Goal: Transaction & Acquisition: Subscribe to service/newsletter

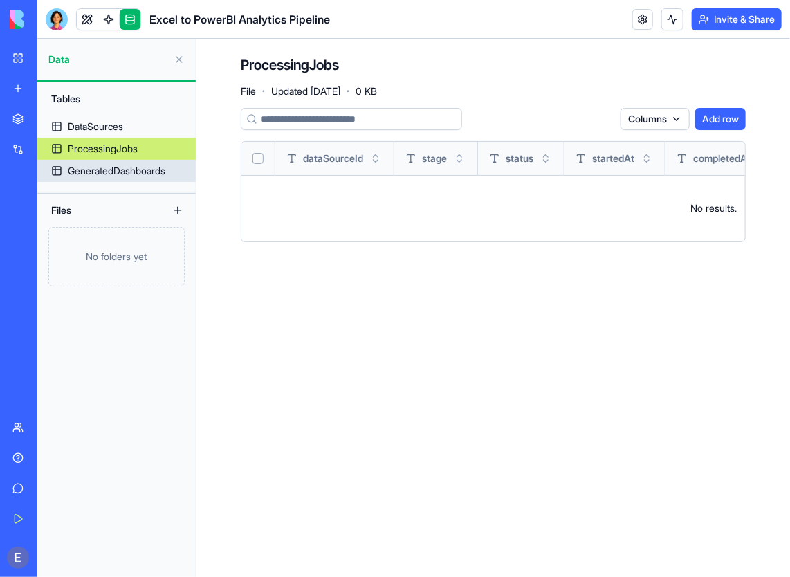
click at [107, 179] on div "Tables DataSources ProcessingJobs GeneratedDashboards Files No folders yet" at bounding box center [116, 329] width 158 height 494
click at [107, 178] on link "GeneratedDashboards" at bounding box center [116, 171] width 158 height 22
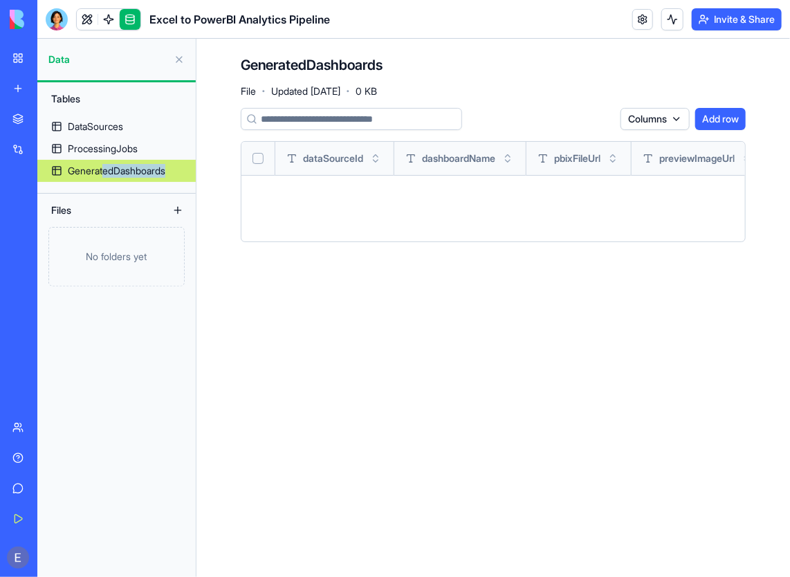
click at [107, 178] on link "GeneratedDashboards" at bounding box center [116, 171] width 158 height 22
click at [109, 178] on link "GeneratedDashboards" at bounding box center [116, 171] width 158 height 22
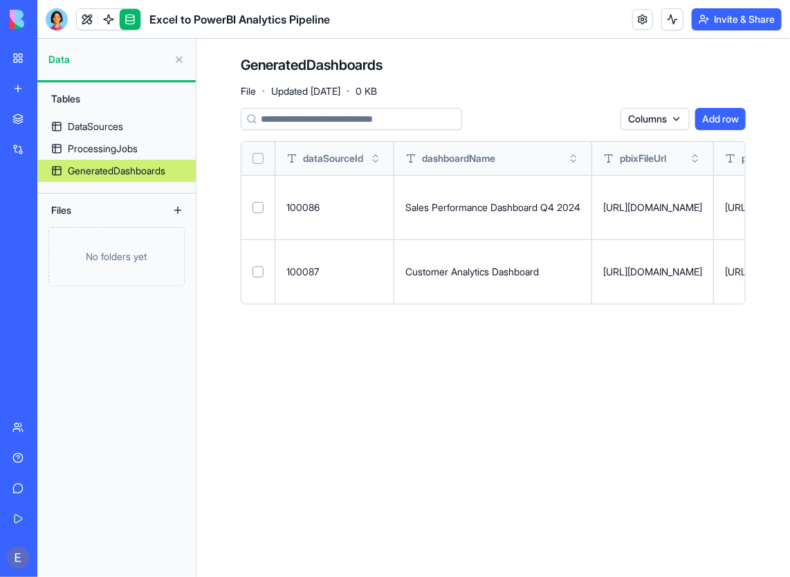
click at [266, 206] on td at bounding box center [258, 207] width 34 height 64
click at [250, 202] on td at bounding box center [258, 207] width 34 height 64
click at [259, 212] on button "Select row" at bounding box center [257, 207] width 11 height 11
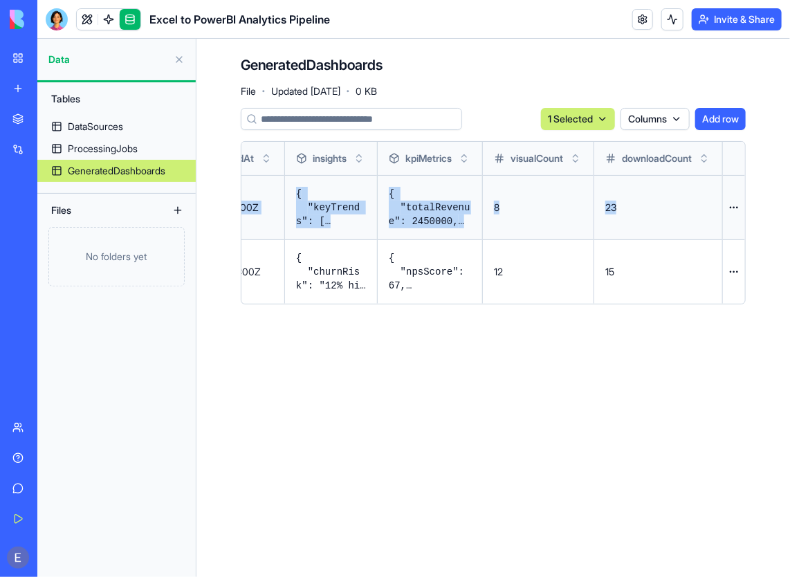
scroll to position [0, 1181]
drag, startPoint x: 668, startPoint y: 203, endPoint x: 533, endPoint y: 214, distance: 135.3
click at [533, 214] on tr "100086 Sales Performance Dashboard Q4 2024 [URL][DOMAIN_NAME] [URL][DOMAIN_NAME…" at bounding box center [154, 207] width 1181 height 64
drag, startPoint x: 533, startPoint y: 214, endPoint x: 534, endPoint y: 250, distance: 35.3
click at [534, 250] on td "12" at bounding box center [538, 271] width 111 height 64
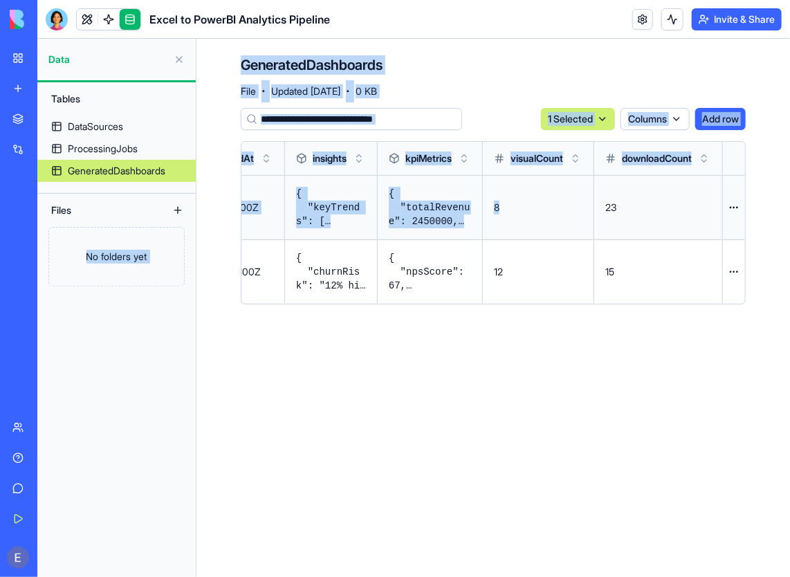
scroll to position [0, 204]
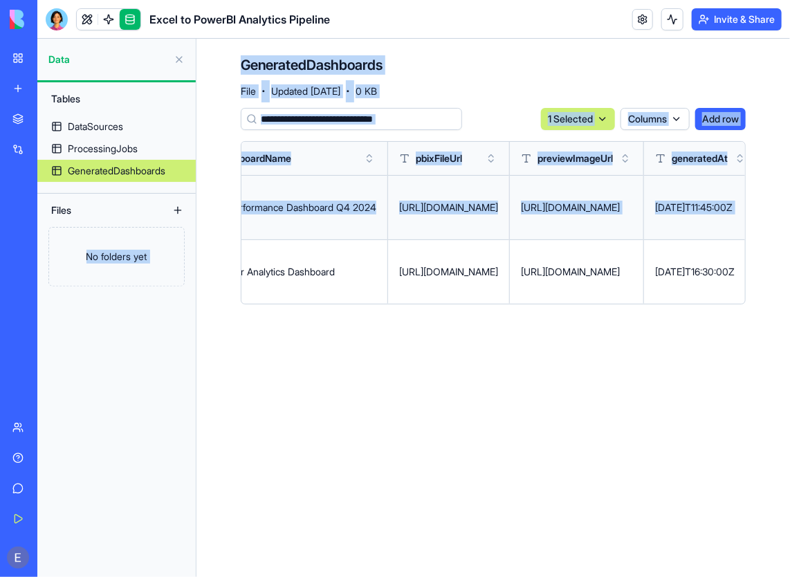
drag, startPoint x: 545, startPoint y: 203, endPoint x: 167, endPoint y: 212, distance: 377.6
click at [167, 212] on div "Data Tables DataSources ProcessingJobs GeneratedDashboards Files No folders yet…" at bounding box center [413, 308] width 752 height 538
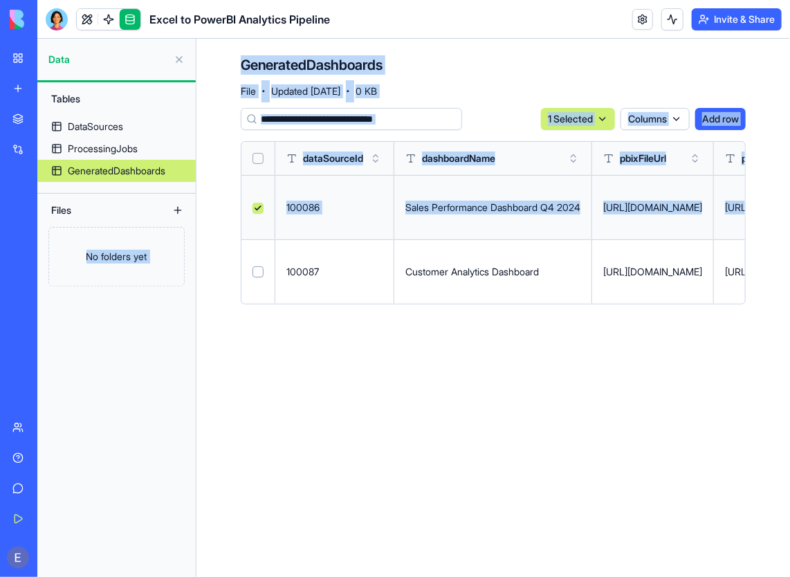
click at [177, 62] on button at bounding box center [179, 59] width 22 height 22
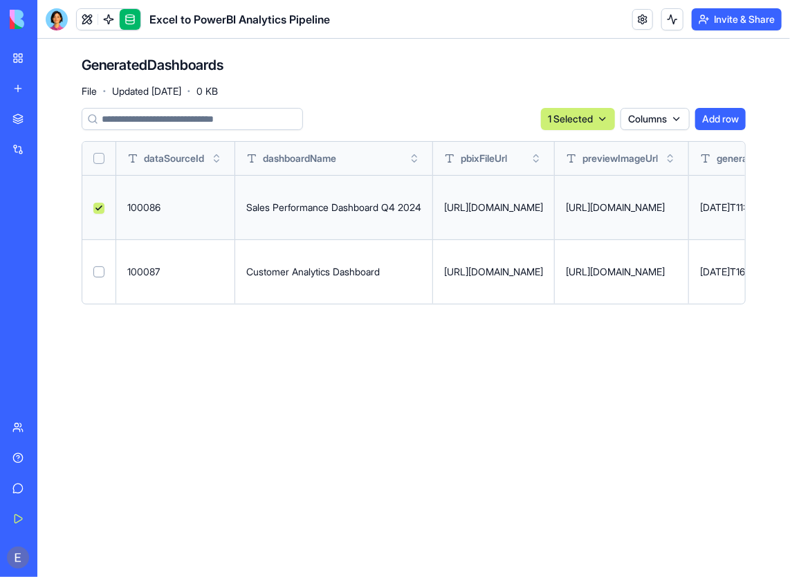
click at [368, 294] on td "Customer Analytics Dashboard" at bounding box center [334, 271] width 198 height 64
click at [540, 278] on td "[URL][DOMAIN_NAME]" at bounding box center [494, 271] width 122 height 64
click at [541, 276] on div "[URL][DOMAIN_NAME]" at bounding box center [493, 272] width 99 height 14
click at [541, 278] on td "[URL][DOMAIN_NAME]" at bounding box center [494, 271] width 122 height 64
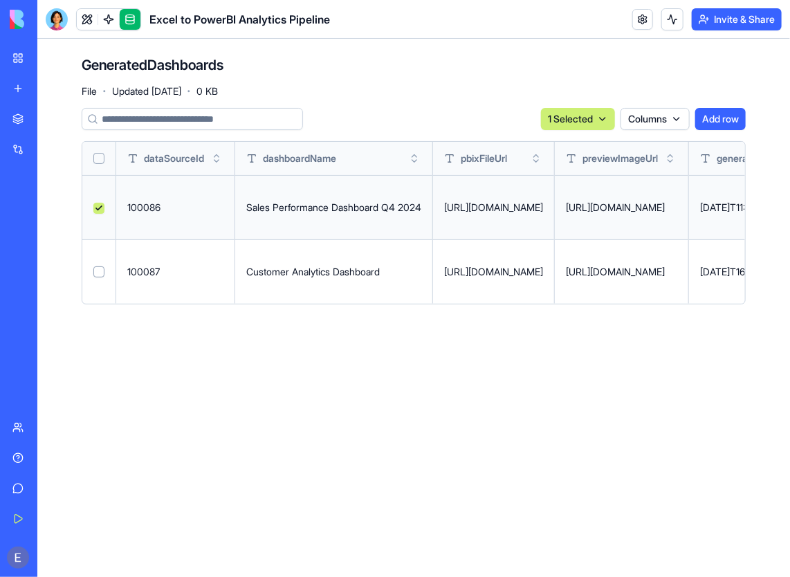
click at [543, 278] on td "[URL][DOMAIN_NAME]" at bounding box center [494, 271] width 122 height 64
drag, startPoint x: 543, startPoint y: 278, endPoint x: 466, endPoint y: 268, distance: 78.1
click at [469, 266] on div "[URL][DOMAIN_NAME]" at bounding box center [493, 272] width 99 height 14
click at [465, 272] on div "[URL][DOMAIN_NAME]" at bounding box center [493, 272] width 99 height 14
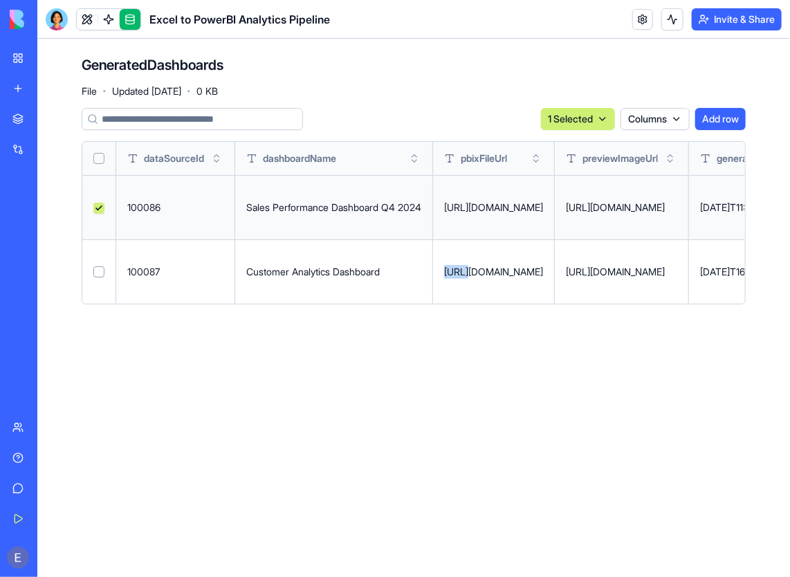
click at [465, 272] on div "[URL][DOMAIN_NAME]" at bounding box center [493, 272] width 99 height 14
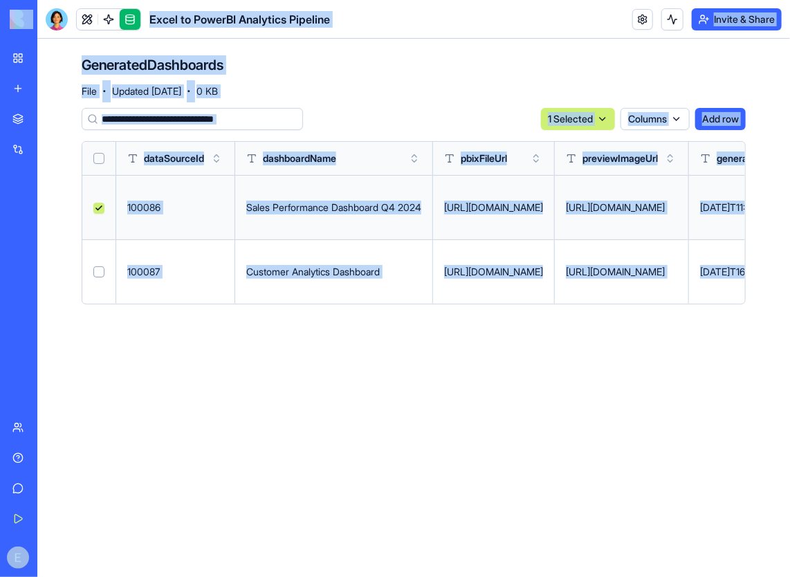
drag, startPoint x: 525, startPoint y: 270, endPoint x: 701, endPoint y: 299, distance: 178.0
click at [525, 270] on div "[URL][DOMAIN_NAME]" at bounding box center [493, 272] width 99 height 14
click at [555, 254] on td "[URL][DOMAIN_NAME]" at bounding box center [494, 271] width 122 height 64
click at [0, 0] on button at bounding box center [0, 0] width 0 height 0
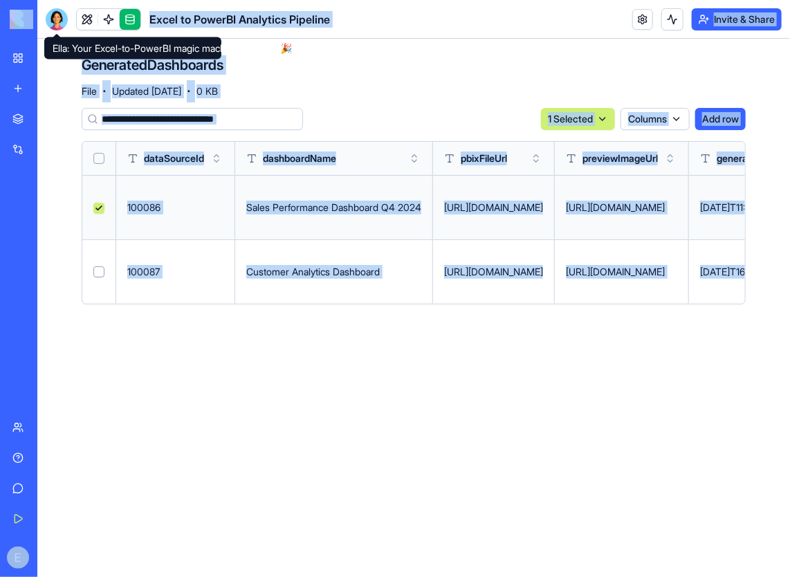
click at [61, 18] on div at bounding box center [57, 19] width 22 height 22
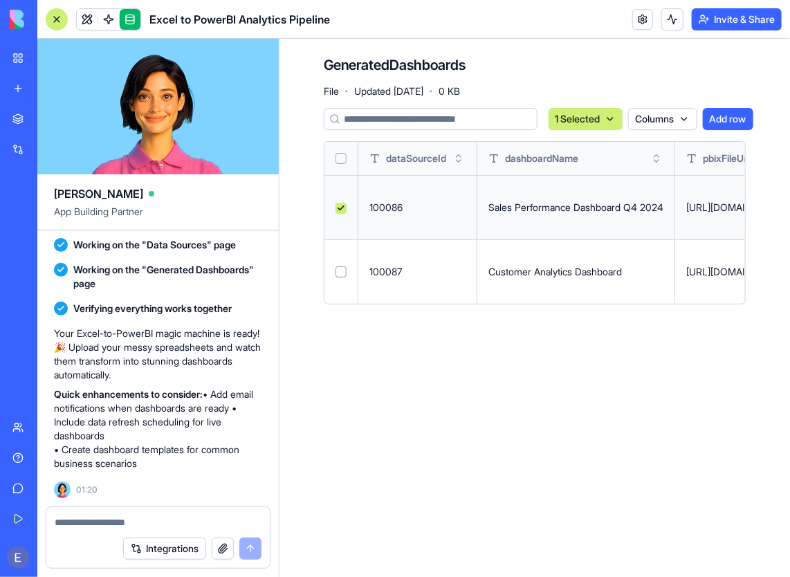
drag, startPoint x: 180, startPoint y: 469, endPoint x: 289, endPoint y: 485, distance: 109.7
click at [223, 453] on p "Quick enhancements to consider: • Add email notifications when dashboards are r…" at bounding box center [158, 428] width 208 height 83
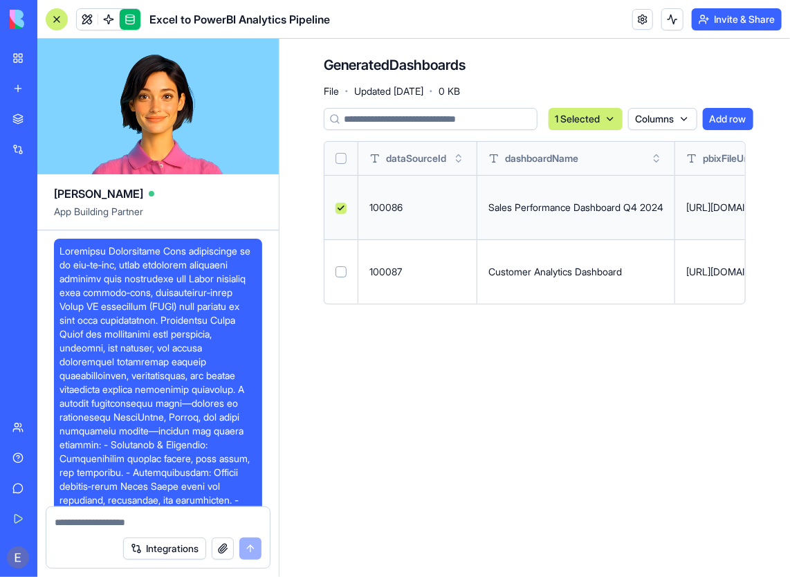
scroll to position [921, 0]
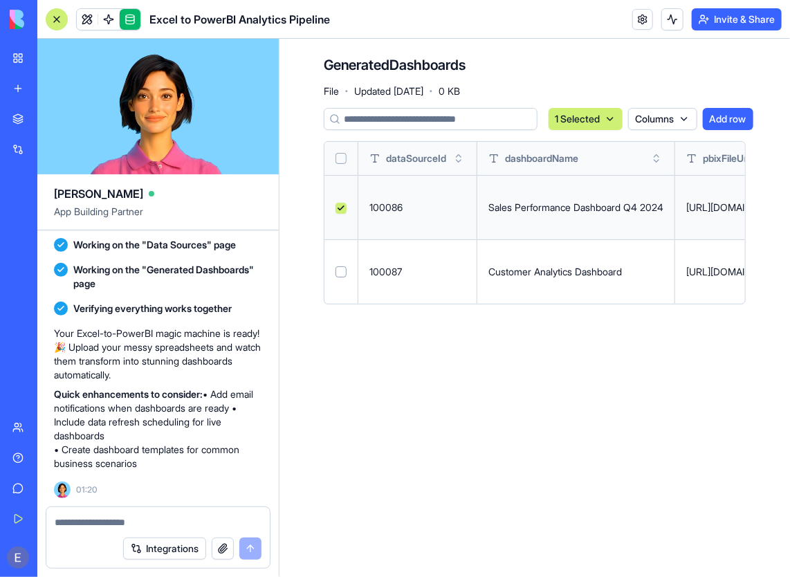
click at [369, 124] on input at bounding box center [431, 119] width 214 height 22
click at [741, 113] on button "Add row" at bounding box center [727, 119] width 50 height 22
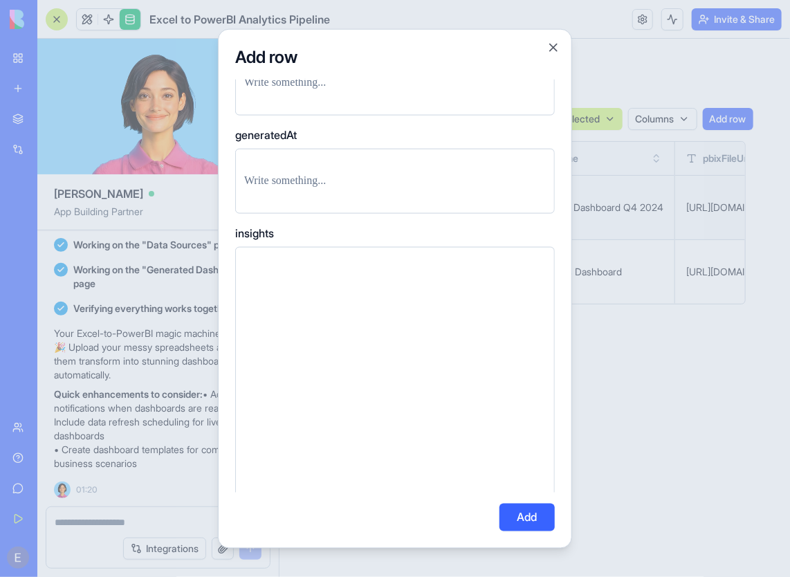
click at [355, 116] on div "dataSourceId dashboardName pbixFileUrl previewImageUrl generatedAt insights kpi…" at bounding box center [394, 286] width 319 height 413
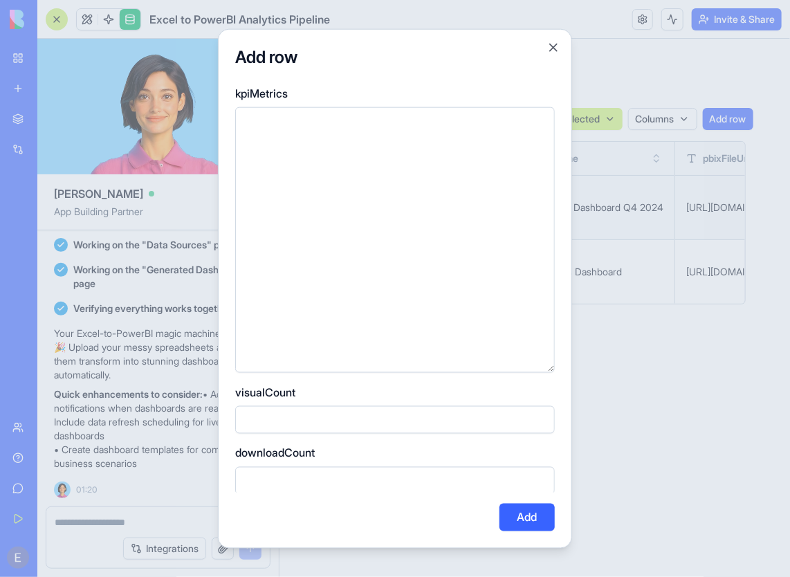
click at [503, 503] on button "Add" at bounding box center [526, 517] width 55 height 28
drag, startPoint x: 342, startPoint y: 487, endPoint x: 347, endPoint y: 476, distance: 12.1
click at [342, 483] on input "number" at bounding box center [394, 481] width 319 height 28
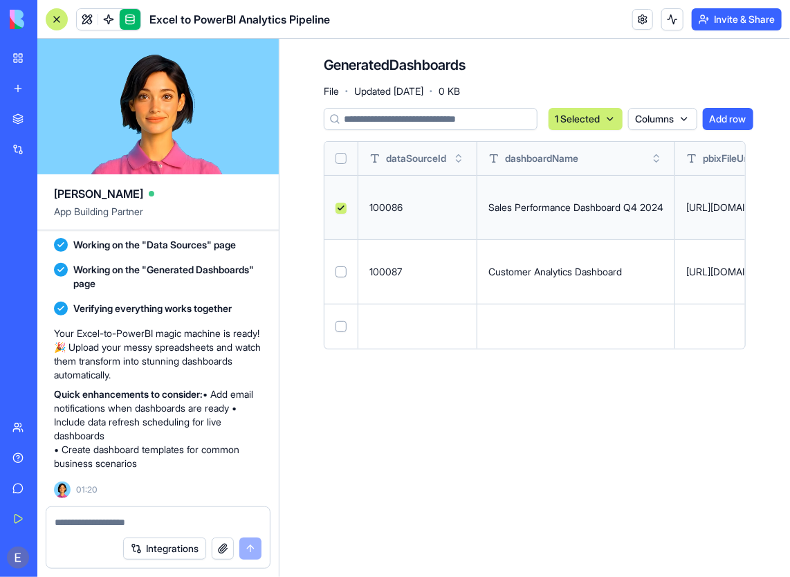
click at [347, 476] on main "GeneratedDashboards File · Updated [DATE] · 0 KB 1 Selected Columns Add row dat…" at bounding box center [534, 308] width 510 height 538
click at [0, 0] on button at bounding box center [0, 0] width 0 height 0
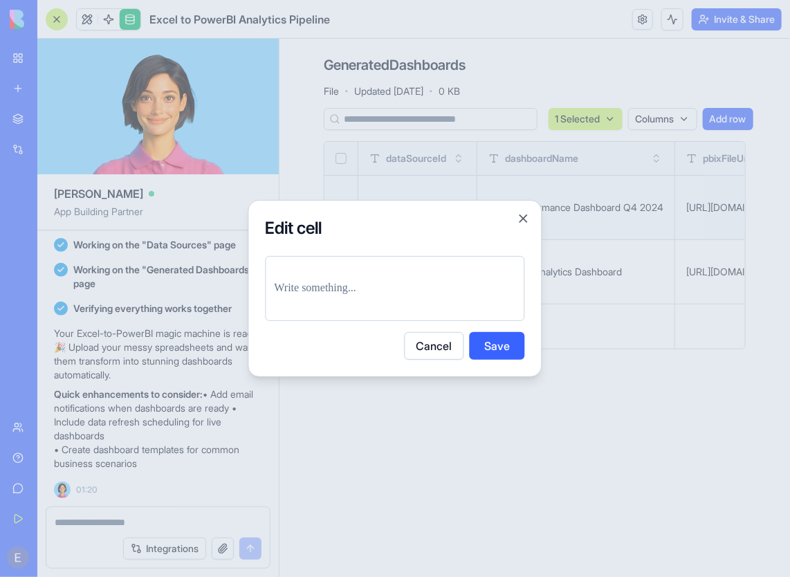
drag, startPoint x: 462, startPoint y: 348, endPoint x: 439, endPoint y: 347, distance: 22.8
click at [440, 347] on div "Cancel Save" at bounding box center [395, 346] width 259 height 28
drag, startPoint x: 439, startPoint y: 347, endPoint x: 512, endPoint y: 340, distance: 72.9
click at [439, 341] on button "Cancel" at bounding box center [433, 346] width 59 height 28
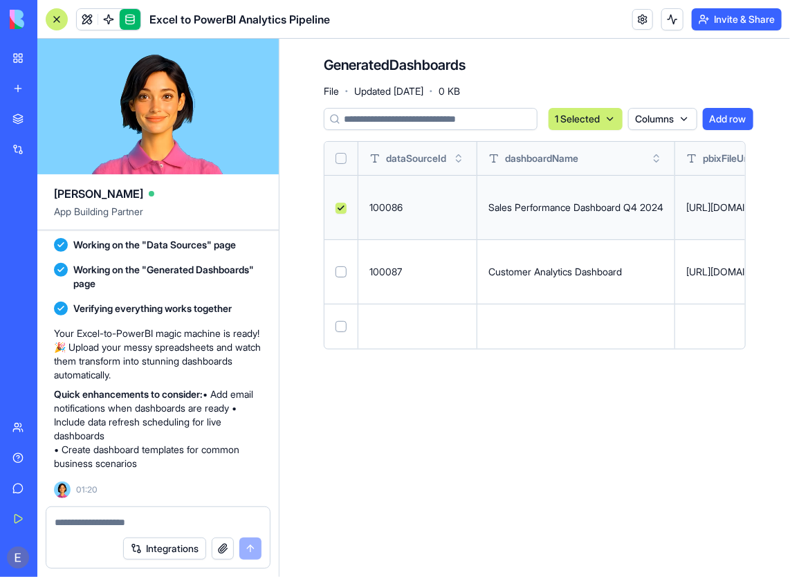
click at [341, 326] on button "Select row" at bounding box center [340, 326] width 11 height 11
click at [340, 213] on td at bounding box center [341, 207] width 34 height 64
click at [340, 210] on button "Select row" at bounding box center [340, 208] width 11 height 11
drag, startPoint x: 401, startPoint y: 314, endPoint x: 404, endPoint y: 323, distance: 9.4
drag, startPoint x: 404, startPoint y: 323, endPoint x: 366, endPoint y: 339, distance: 40.9
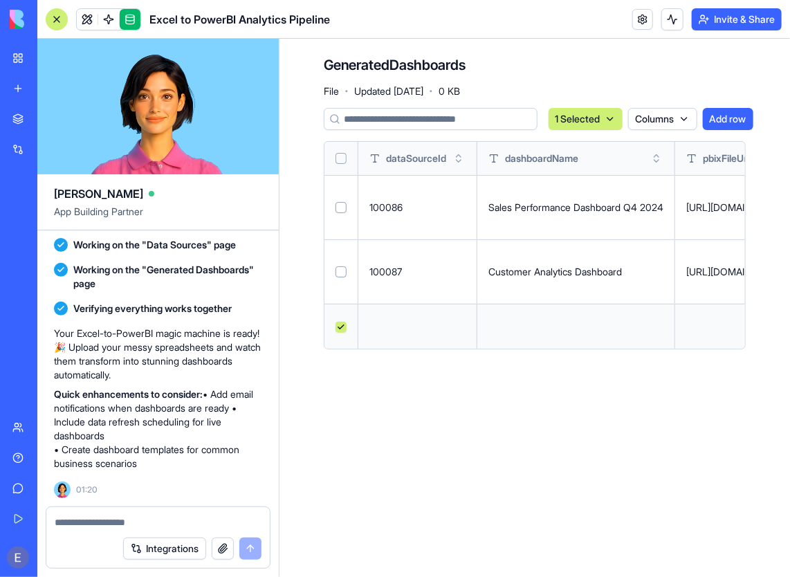
click at [366, 339] on td at bounding box center [417, 326] width 119 height 45
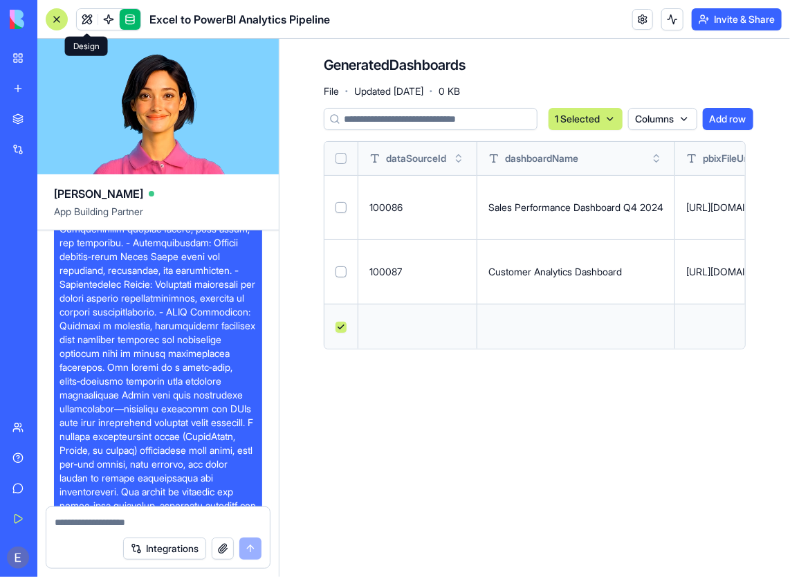
click at [92, 23] on link at bounding box center [87, 19] width 21 height 21
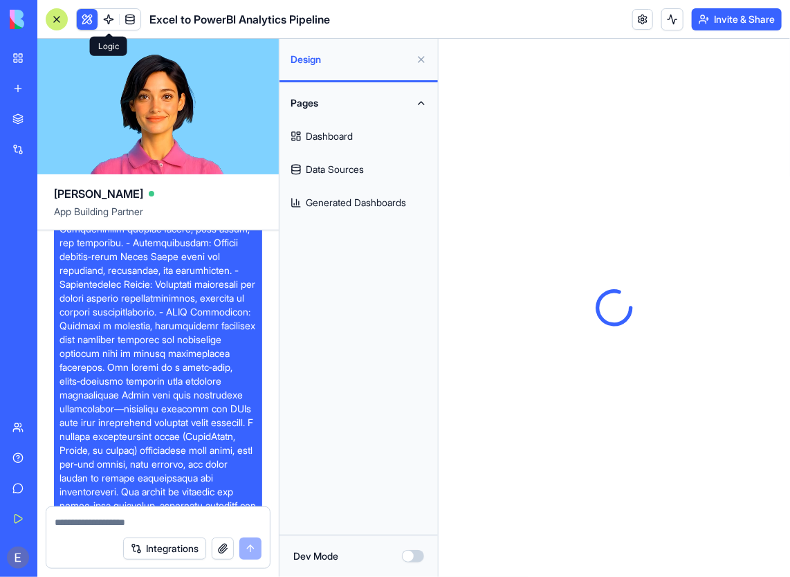
click at [117, 32] on header "Excel to PowerBI Analytics Pipeline Invite & Share" at bounding box center [413, 19] width 752 height 39
click at [95, 29] on div at bounding box center [108, 19] width 65 height 22
click at [106, 24] on link at bounding box center [108, 19] width 21 height 21
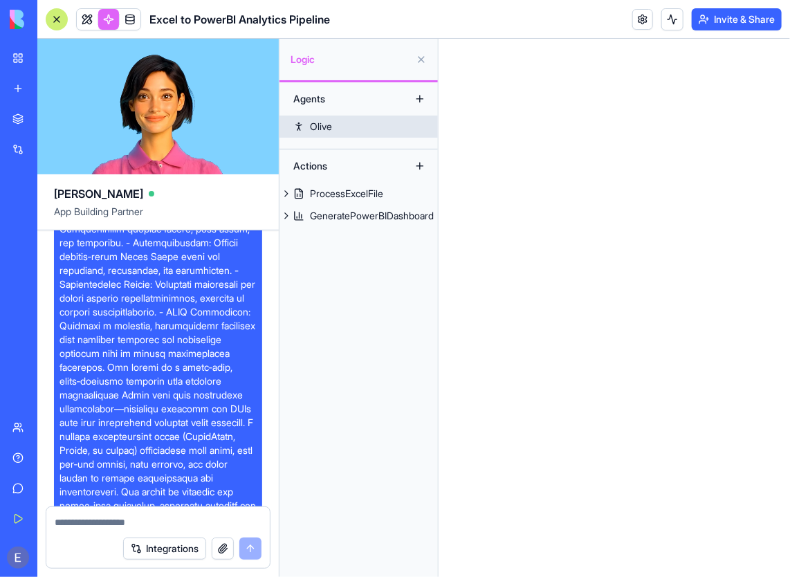
click at [315, 129] on div "Olive" at bounding box center [321, 127] width 22 height 14
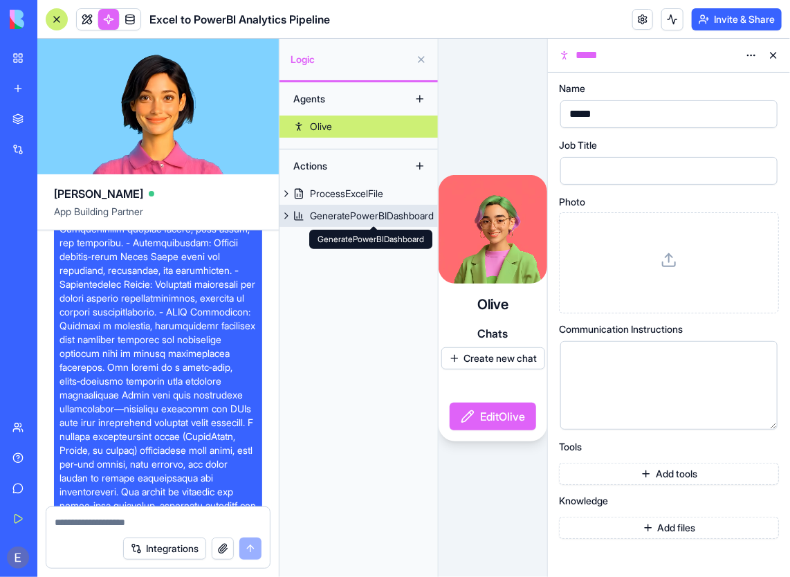
click at [346, 214] on div "GeneratePowerBIDashboard" at bounding box center [372, 216] width 124 height 14
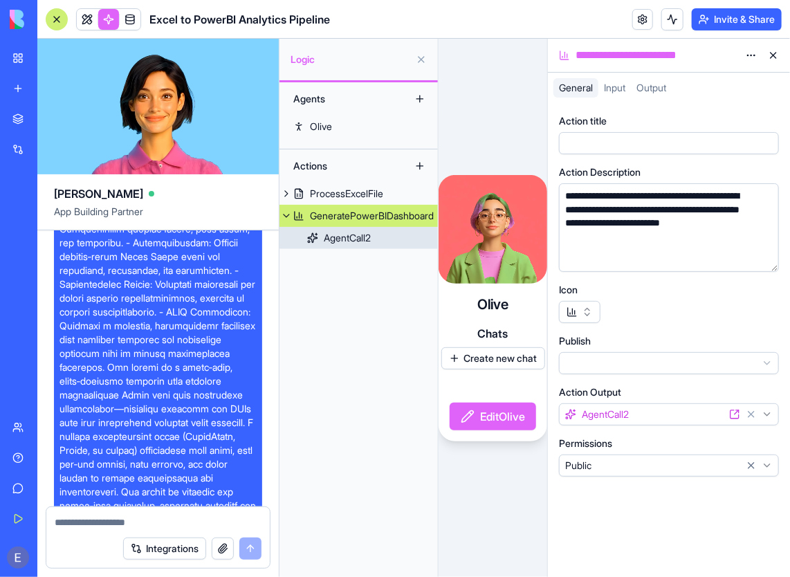
click at [326, 234] on div "AgentCall2" at bounding box center [347, 238] width 47 height 14
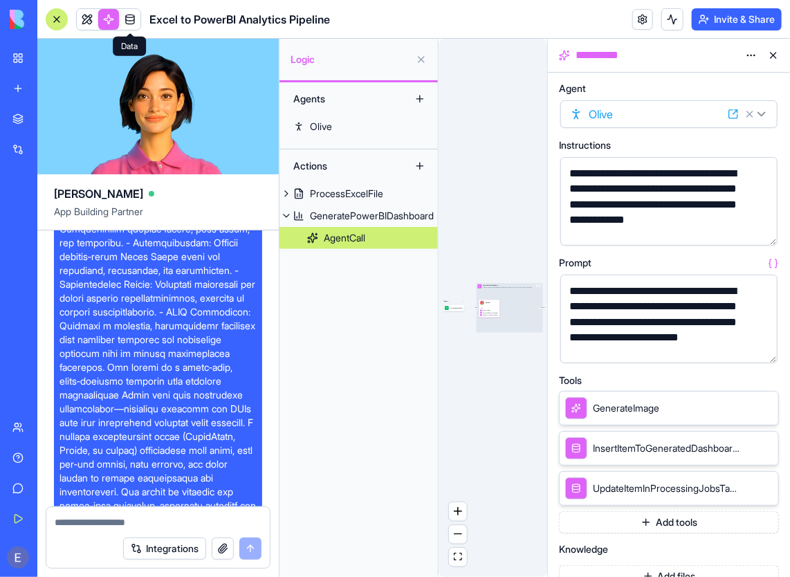
click at [131, 24] on link at bounding box center [130, 19] width 21 height 21
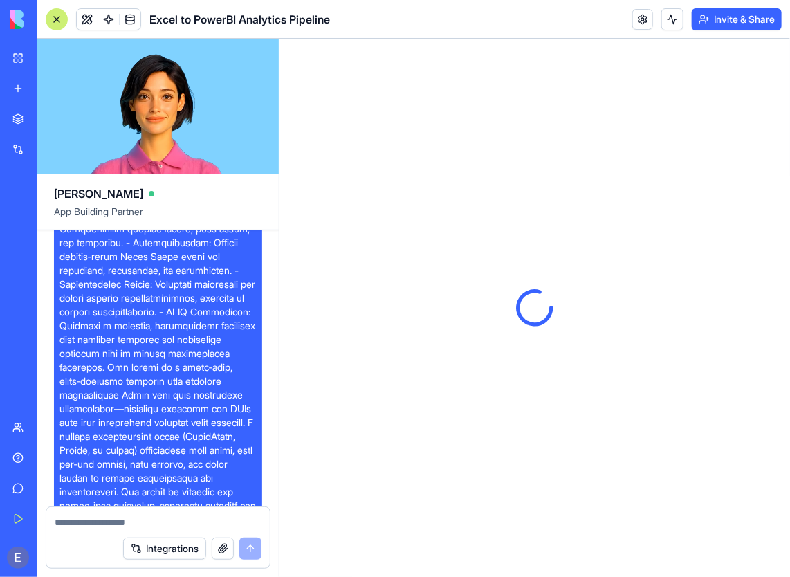
click at [432, 231] on div at bounding box center [534, 308] width 510 height 538
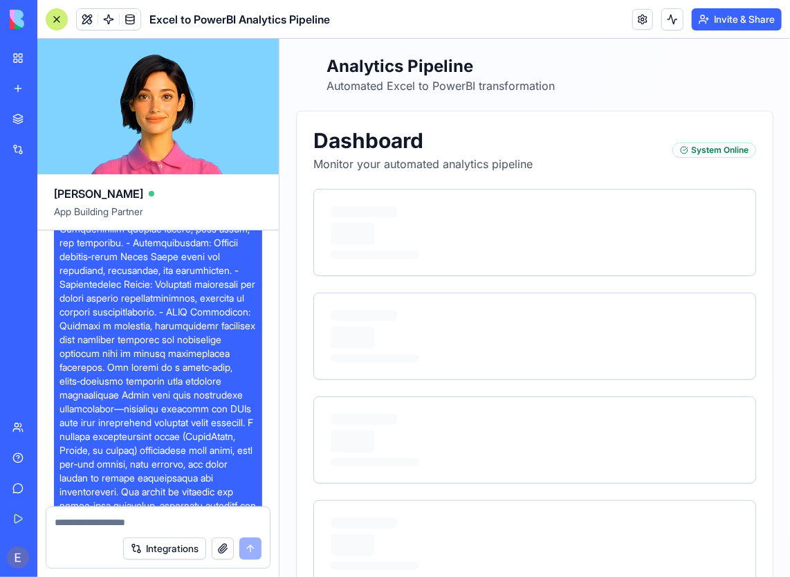
scroll to position [921, 0]
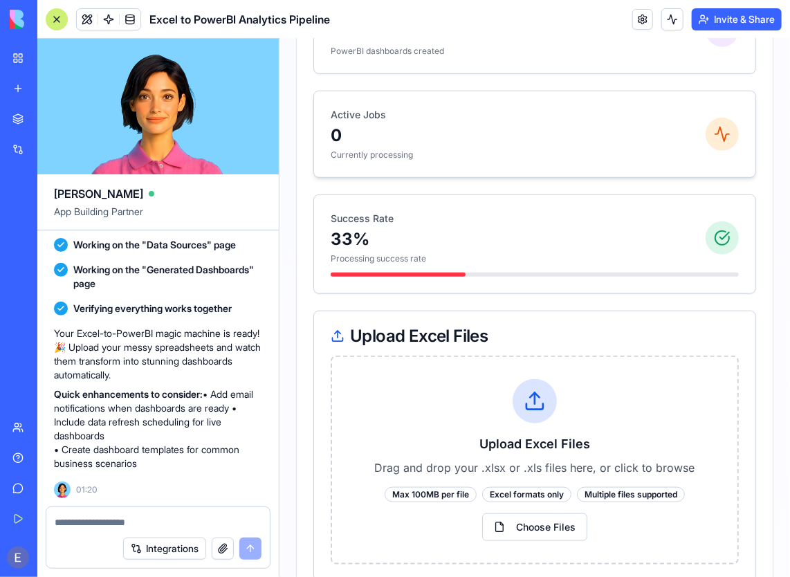
drag, startPoint x: 693, startPoint y: 270, endPoint x: 694, endPoint y: 308, distance: 37.3
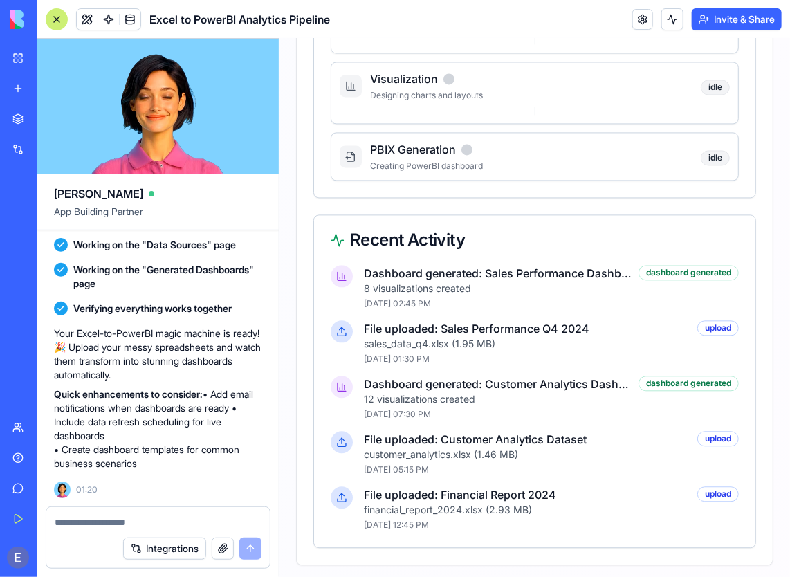
scroll to position [1029, 0]
drag, startPoint x: 714, startPoint y: 364, endPoint x: 486, endPoint y: 317, distance: 233.0
click at [646, 270] on div "dashboard generated" at bounding box center [687, 270] width 100 height 15
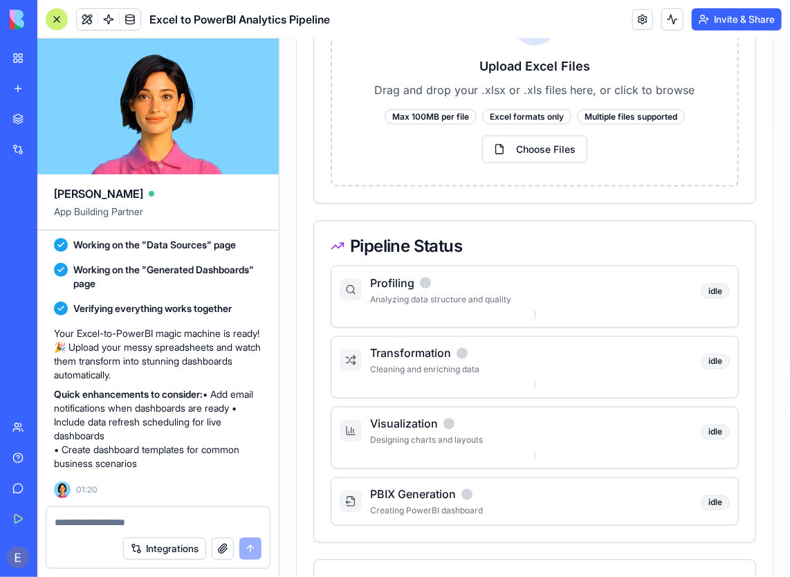
scroll to position [0, 0]
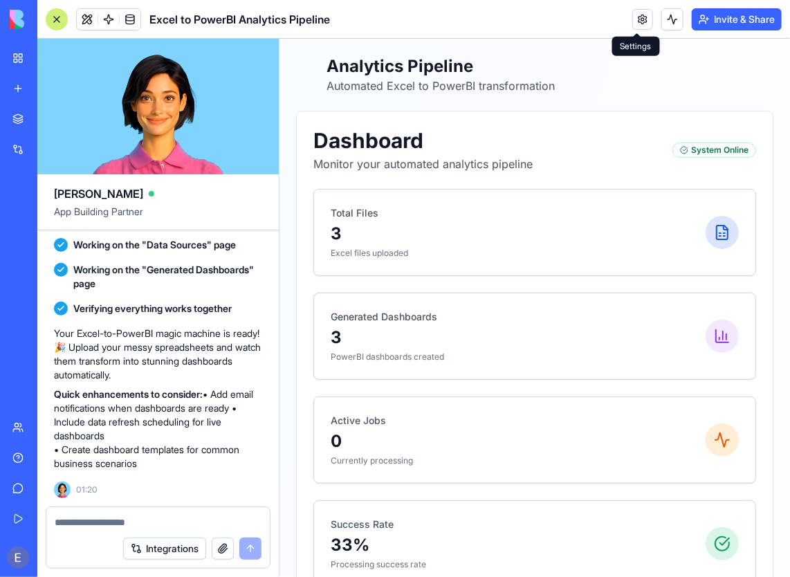
click at [641, 20] on link at bounding box center [642, 19] width 21 height 21
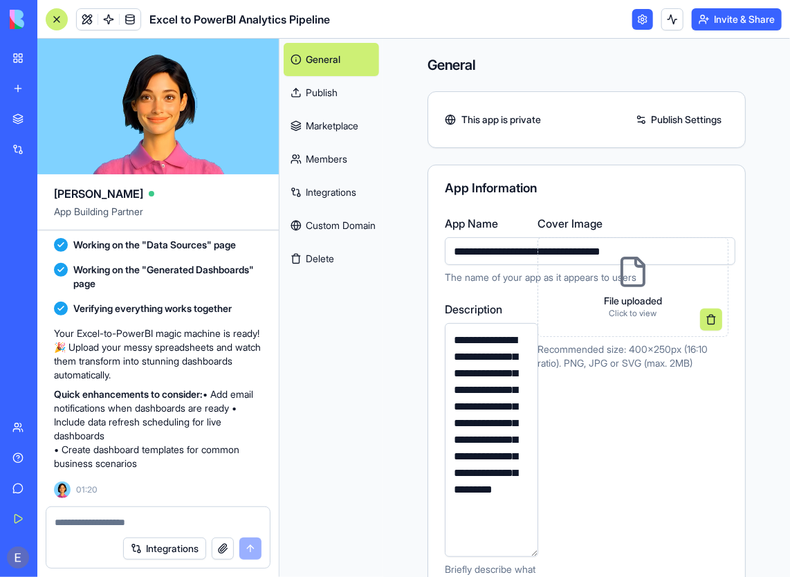
scroll to position [487, 0]
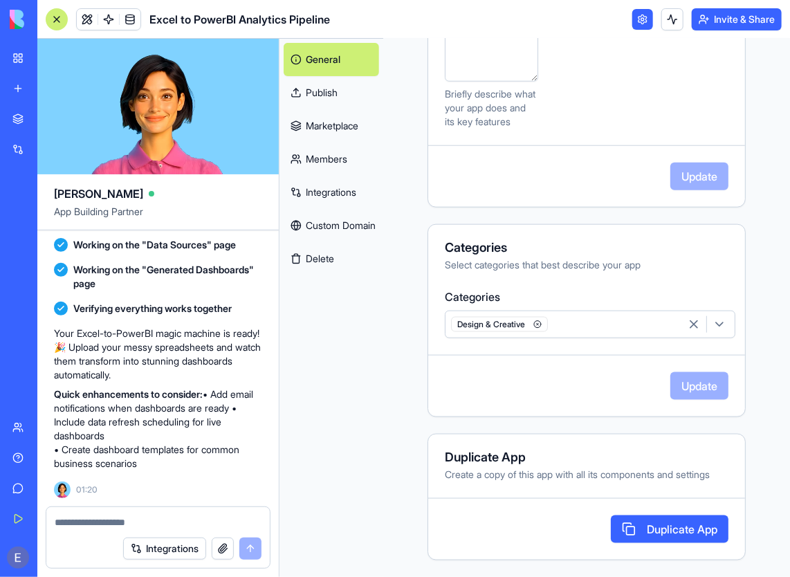
click at [324, 225] on link "Custom Domain" at bounding box center [330, 225] width 95 height 33
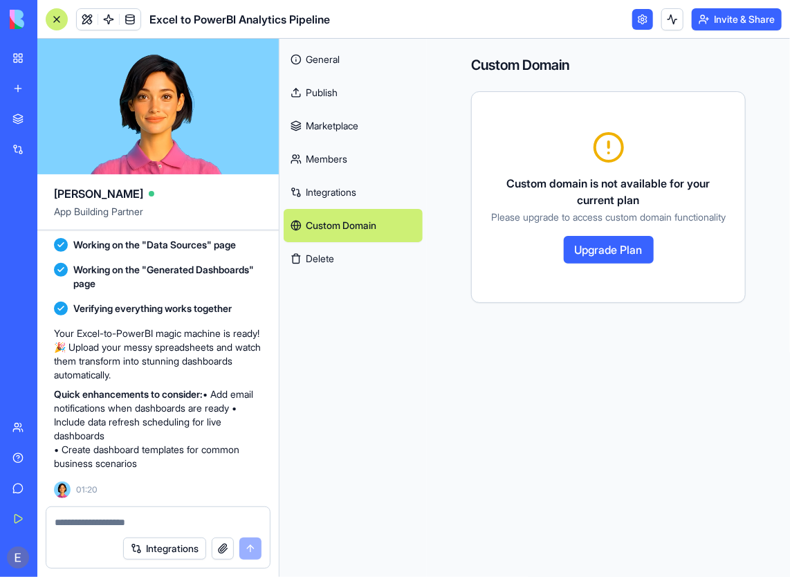
click at [362, 199] on link "Integrations" at bounding box center [352, 192] width 139 height 33
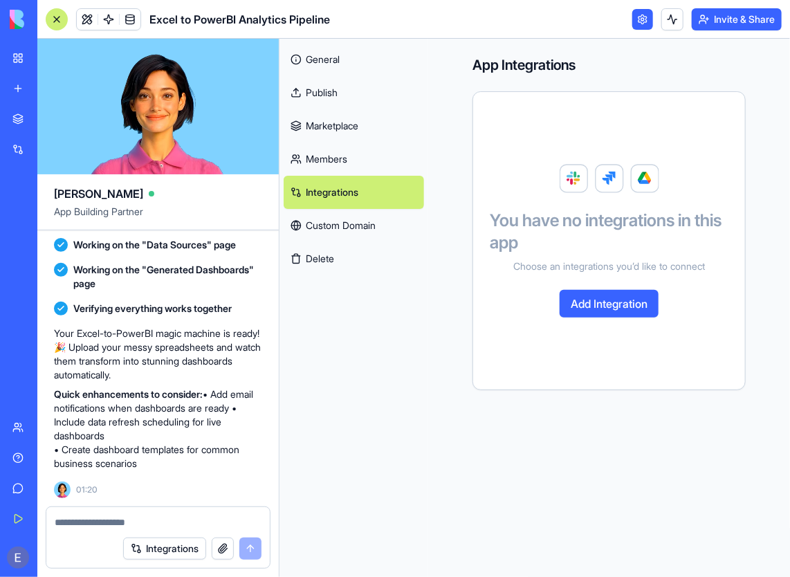
click at [366, 152] on link "Members" at bounding box center [353, 158] width 140 height 33
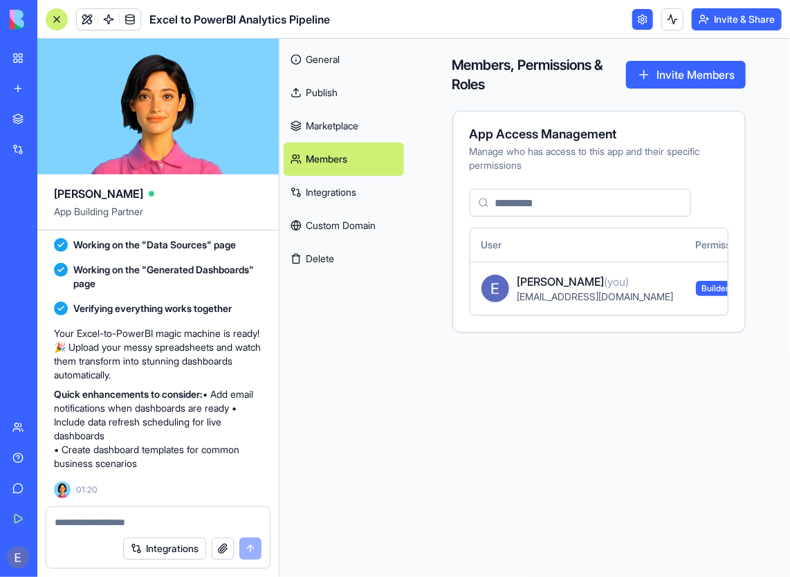
click at [337, 129] on link "Marketplace" at bounding box center [343, 125] width 120 height 33
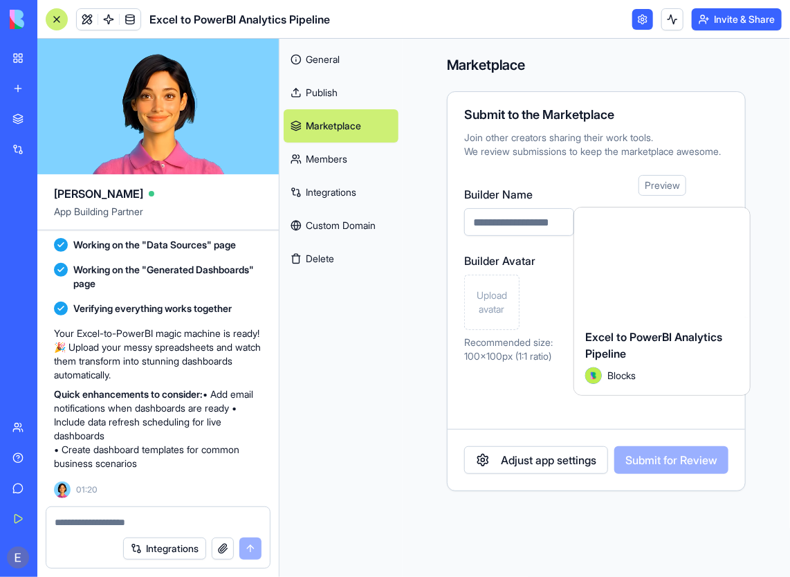
click at [345, 94] on link "Publish" at bounding box center [340, 92] width 115 height 33
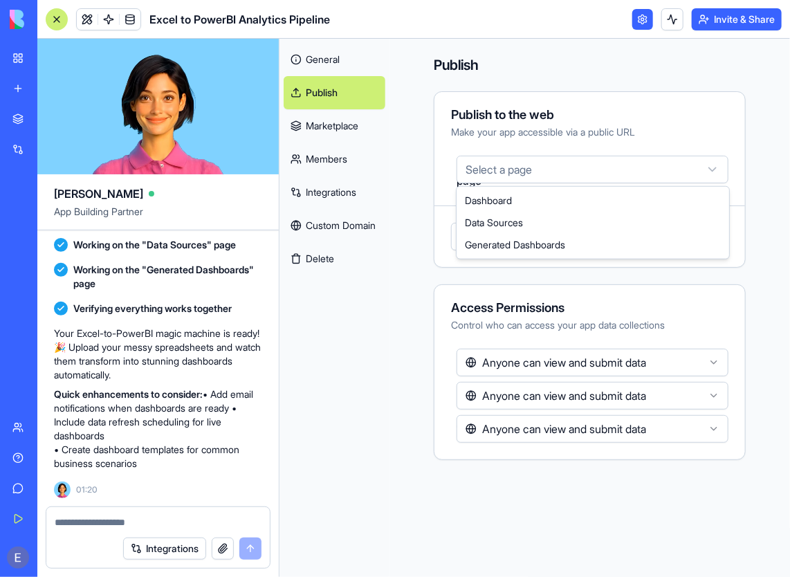
click at [528, 180] on html "BETA My Workspace New app Marketplace Integrations Recent Excel to PowerBI Anal…" at bounding box center [395, 288] width 790 height 577
click at [528, 169] on html "BETA My Workspace New app Marketplace Integrations Recent Excel to PowerBI Anal…" at bounding box center [395, 288] width 790 height 577
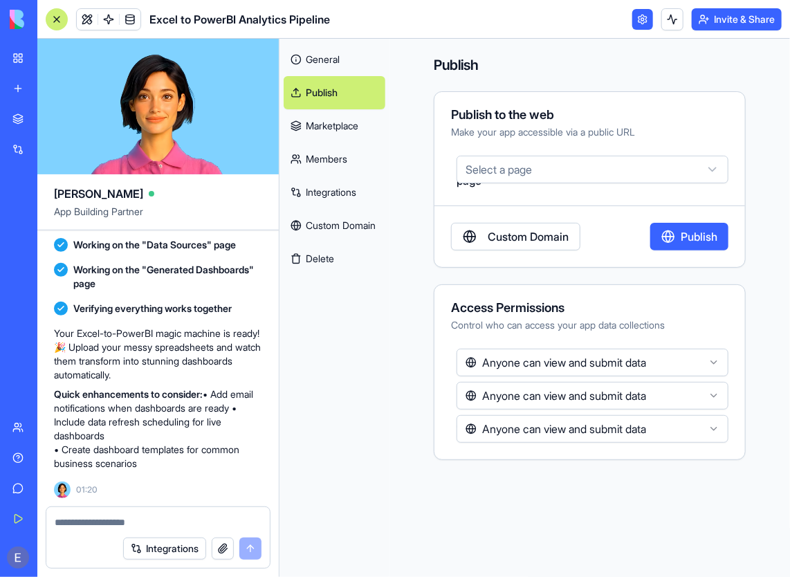
click at [741, 8] on button "Invite & Share" at bounding box center [736, 19] width 90 height 22
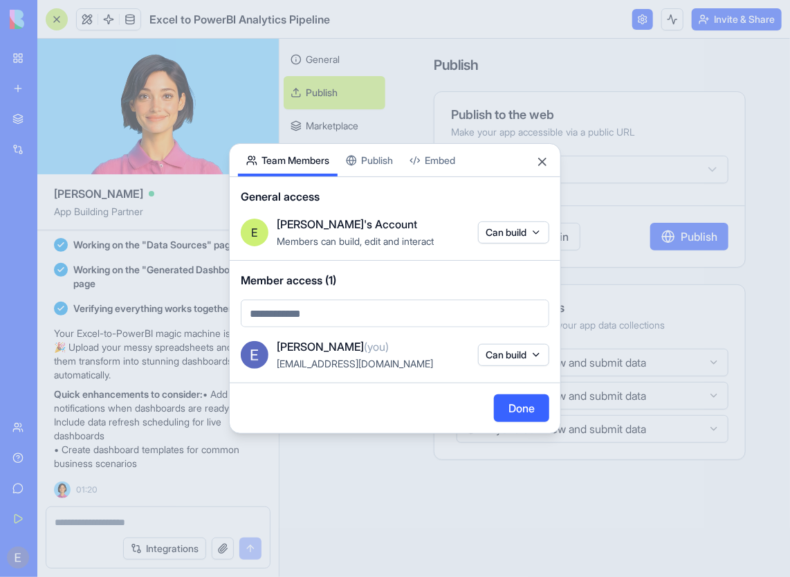
click at [387, 319] on body "BETA My Workspace New app Marketplace Integrations Recent Excel to PowerBI Anal…" at bounding box center [395, 288] width 790 height 577
click at [324, 308] on div at bounding box center [395, 288] width 790 height 577
click at [324, 308] on body "BETA My Workspace New app Marketplace Integrations Recent Excel to PowerBI Anal…" at bounding box center [395, 288] width 790 height 577
click at [306, 326] on body "BETA My Workspace New app Marketplace Integrations Recent Excel to PowerBI Anal…" at bounding box center [395, 288] width 790 height 577
drag, startPoint x: 308, startPoint y: 301, endPoint x: 306, endPoint y: 312, distance: 10.6
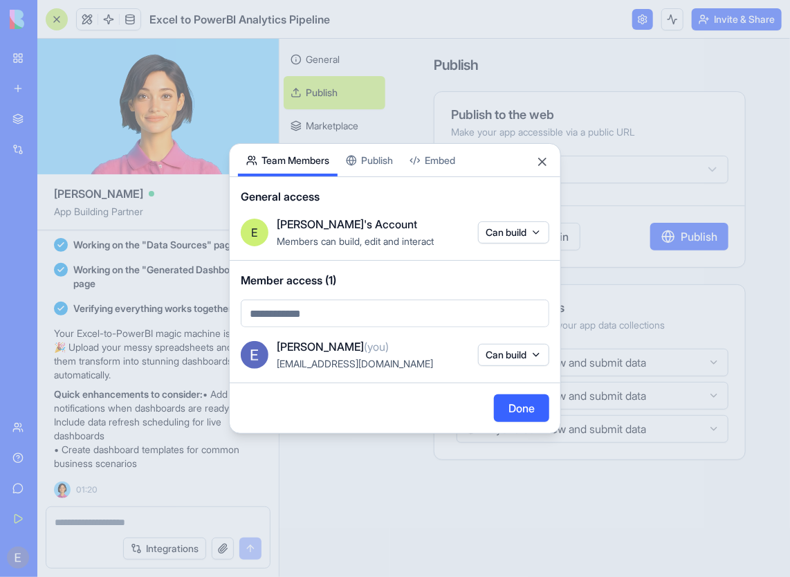
click at [307, 304] on div at bounding box center [395, 288] width 790 height 577
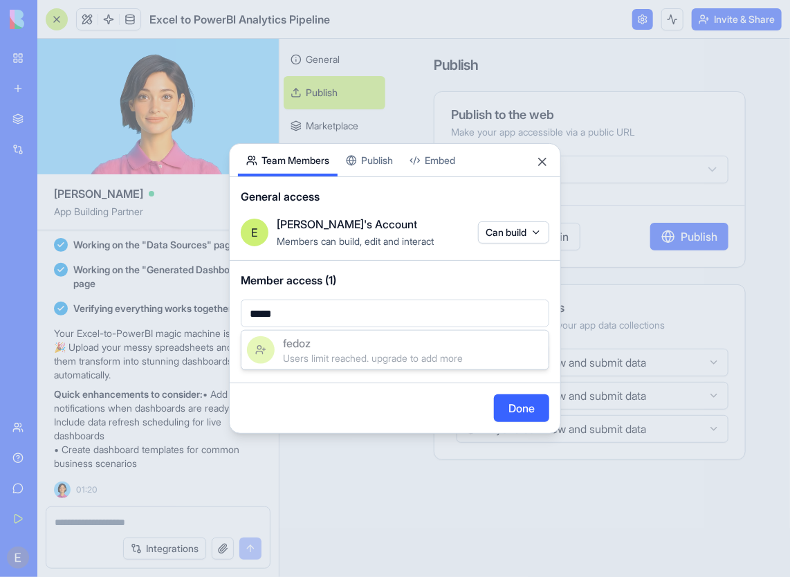
type input "*****"
click at [388, 276] on div at bounding box center [395, 288] width 790 height 577
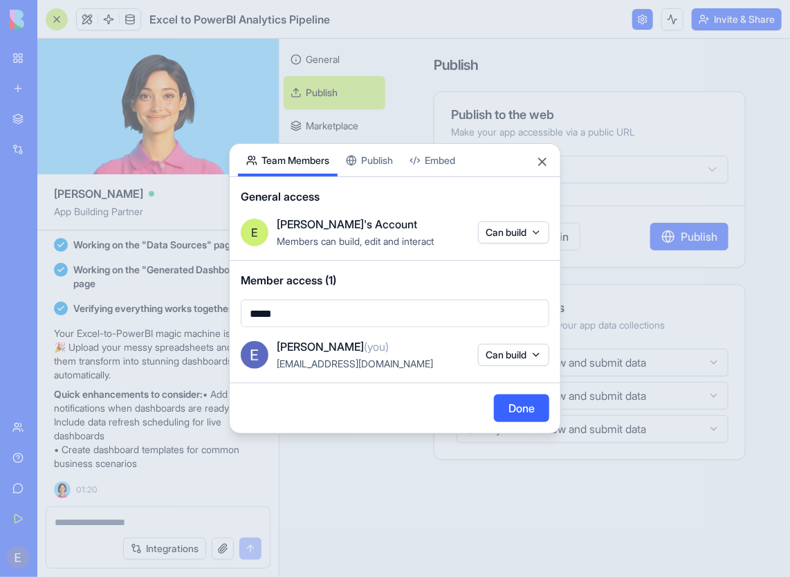
click at [379, 153] on div "Share App Team Members Publish Embed General access E Eyad's Account Members ca…" at bounding box center [395, 288] width 332 height 290
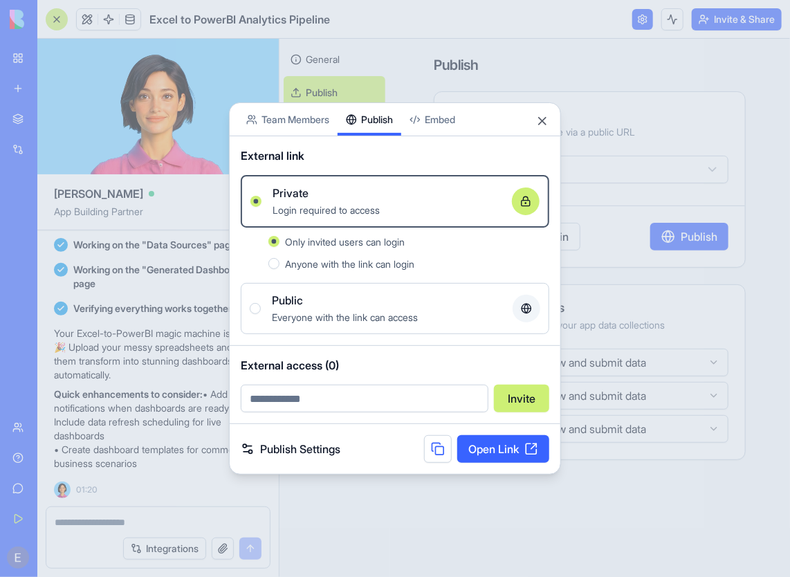
click at [360, 395] on input "email" at bounding box center [365, 398] width 248 height 28
type input "**********"
click at [373, 270] on div "Anyone with the link can login" at bounding box center [417, 263] width 264 height 17
click at [279, 269] on button "Anyone with the link can login" at bounding box center [273, 263] width 11 height 11
click at [375, 245] on span "Only invited users can login" at bounding box center [345, 242] width 120 height 12
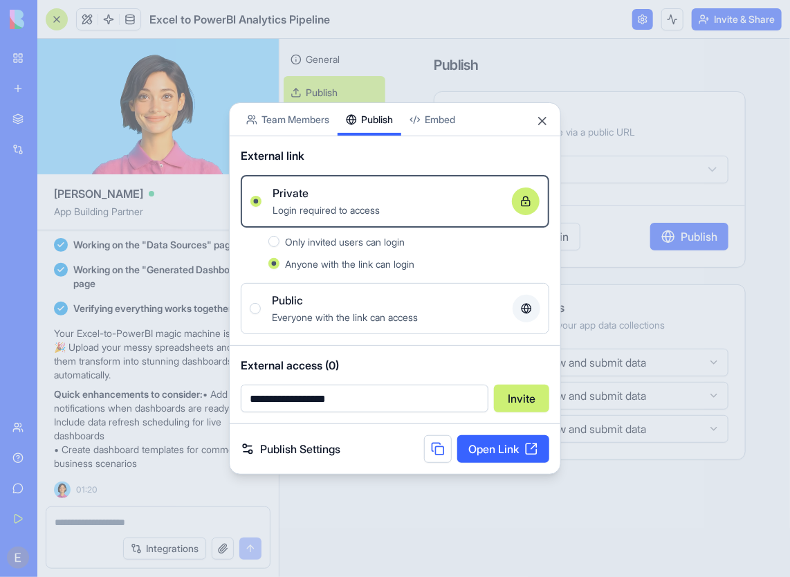
click at [279, 245] on button "Only invited users can login" at bounding box center [273, 241] width 11 height 11
click at [382, 269] on span "Anyone with the link can login" at bounding box center [349, 264] width 129 height 12
click at [279, 269] on button "Anyone with the link can login" at bounding box center [273, 263] width 11 height 11
click at [427, 407] on input "**********" at bounding box center [365, 398] width 248 height 28
click at [524, 392] on button "Invite" at bounding box center [521, 398] width 55 height 28
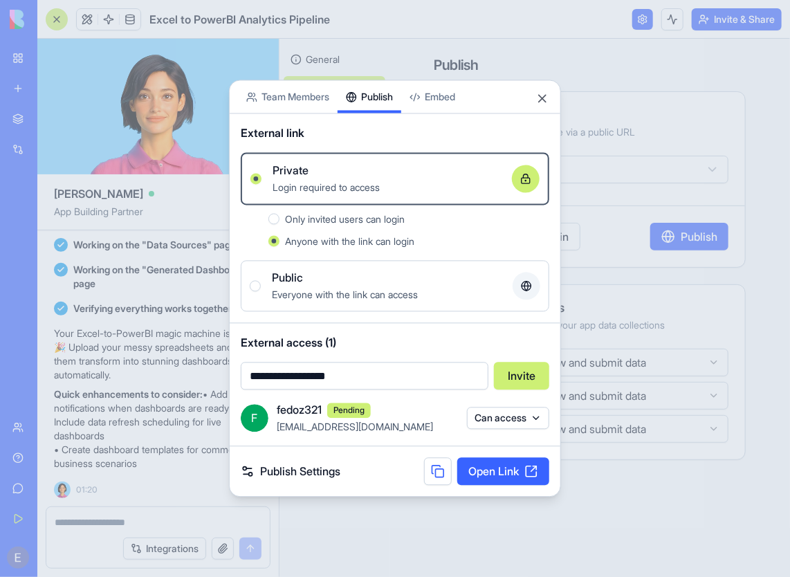
drag, startPoint x: 504, startPoint y: 370, endPoint x: 390, endPoint y: 430, distance: 129.0
click at [390, 430] on div "**********" at bounding box center [395, 280] width 331 height 332
click at [512, 466] on link "Open Link" at bounding box center [503, 472] width 92 height 28
click at [304, 467] on link "Publish Settings" at bounding box center [291, 471] width 100 height 17
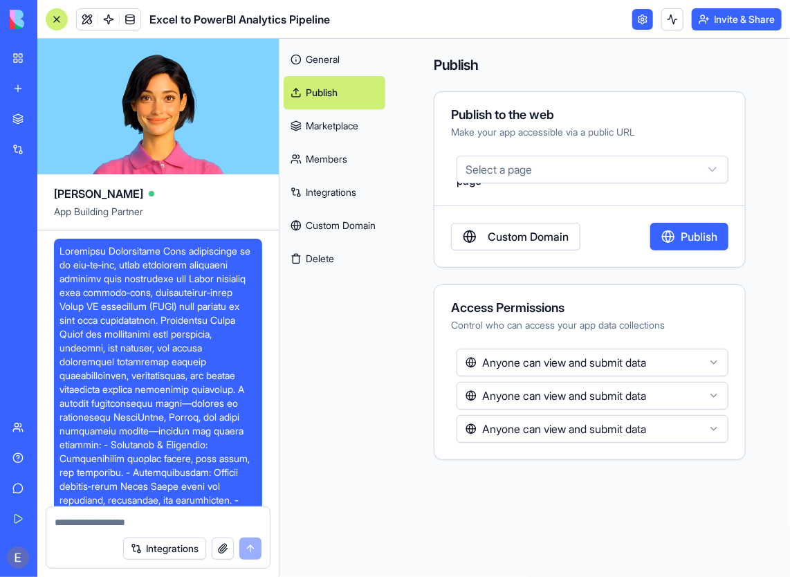
click at [153, 210] on span "App Building Partner" at bounding box center [158, 217] width 208 height 25
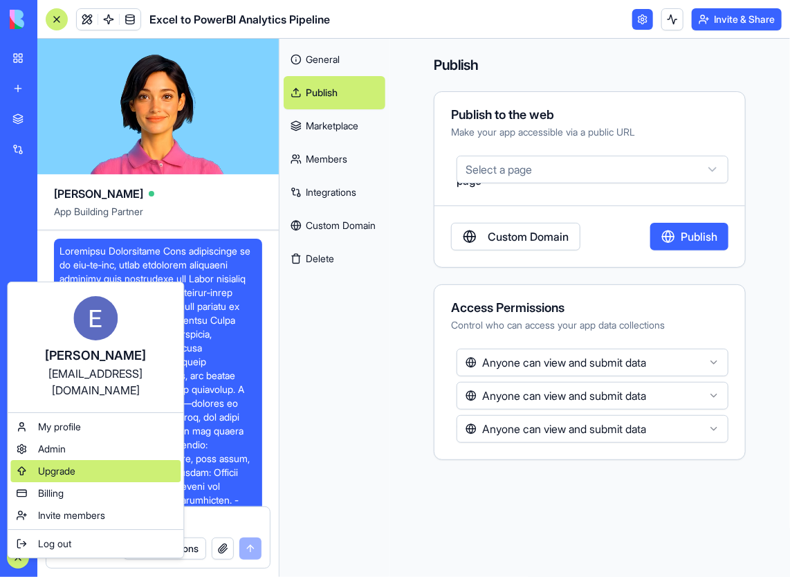
click at [32, 463] on div "Upgrade" at bounding box center [95, 471] width 170 height 22
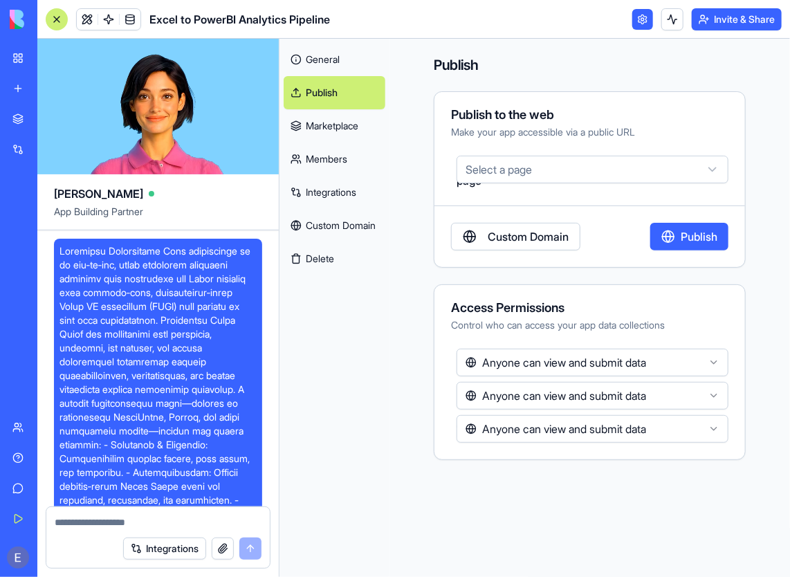
click at [71, 554] on button at bounding box center [59, 557] width 22 height 22
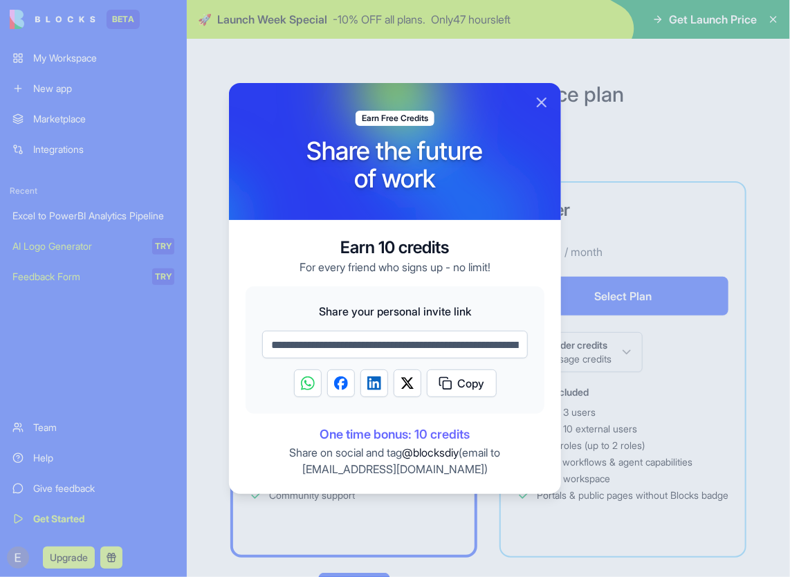
click at [397, 331] on input "**********" at bounding box center [395, 345] width 266 height 28
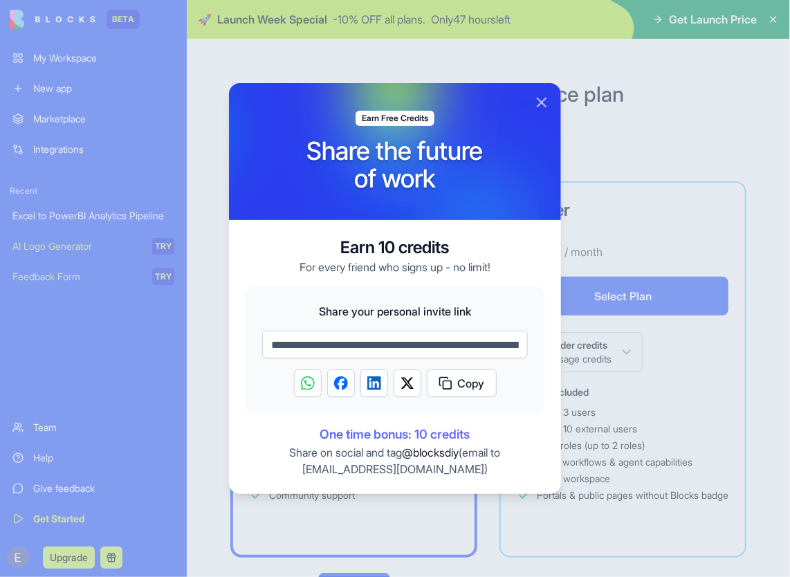
click at [397, 331] on input "**********" at bounding box center [395, 345] width 266 height 28
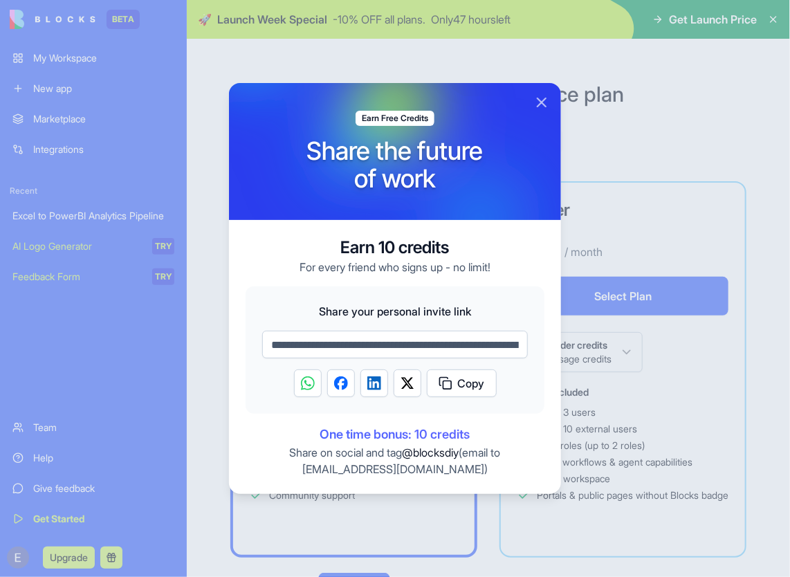
drag, startPoint x: 397, startPoint y: 331, endPoint x: 469, endPoint y: 391, distance: 94.3
click at [469, 391] on button "Copy" at bounding box center [462, 383] width 70 height 28
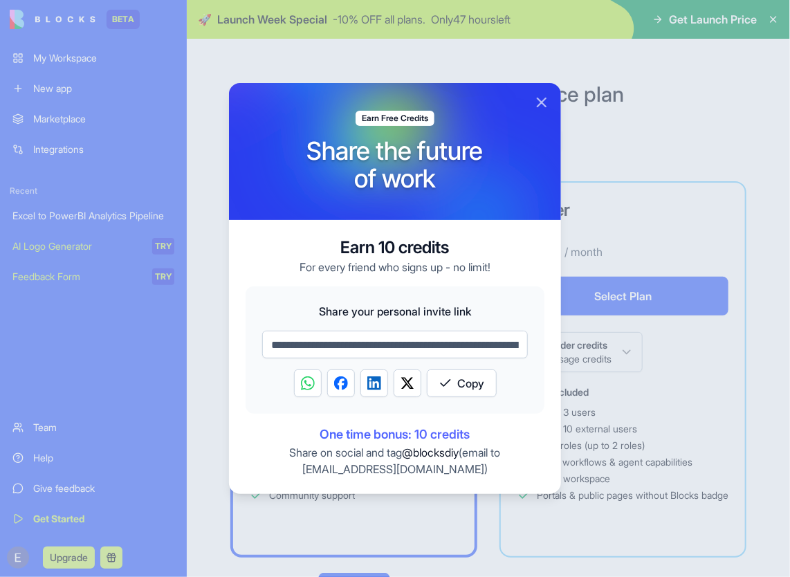
click at [461, 380] on span "Copy" at bounding box center [471, 383] width 27 height 17
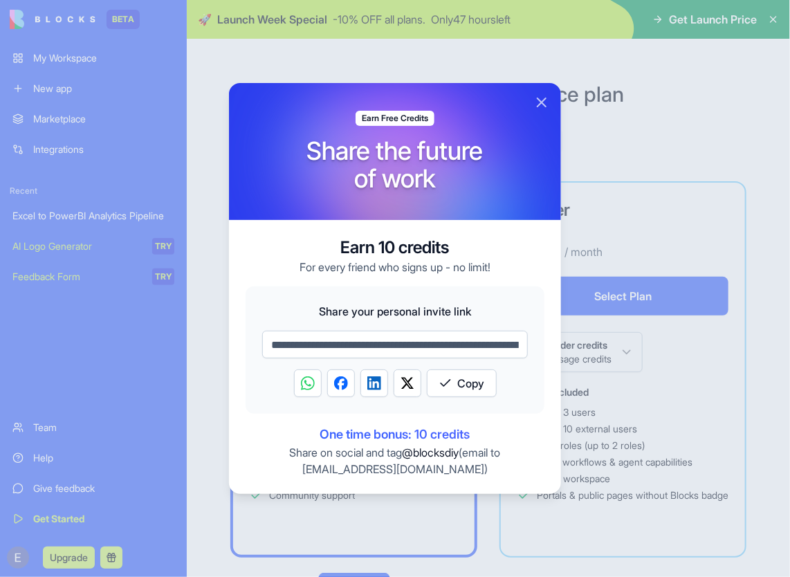
click at [178, 321] on div at bounding box center [395, 288] width 790 height 577
